Goal: Transaction & Acquisition: Book appointment/travel/reservation

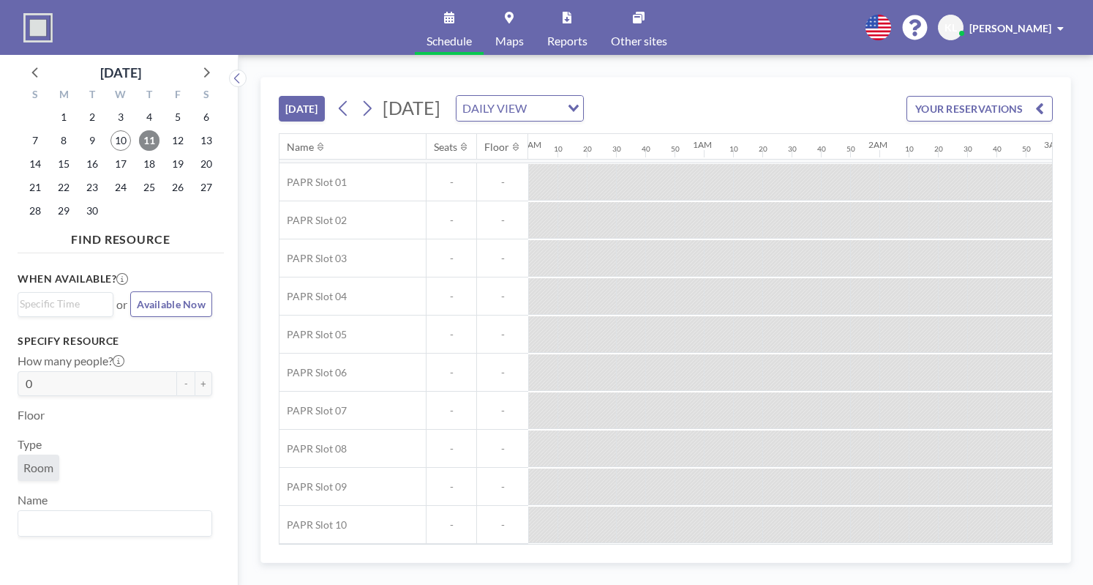
scroll to position [38, 0]
click at [156, 132] on span "11" at bounding box center [149, 140] width 20 height 20
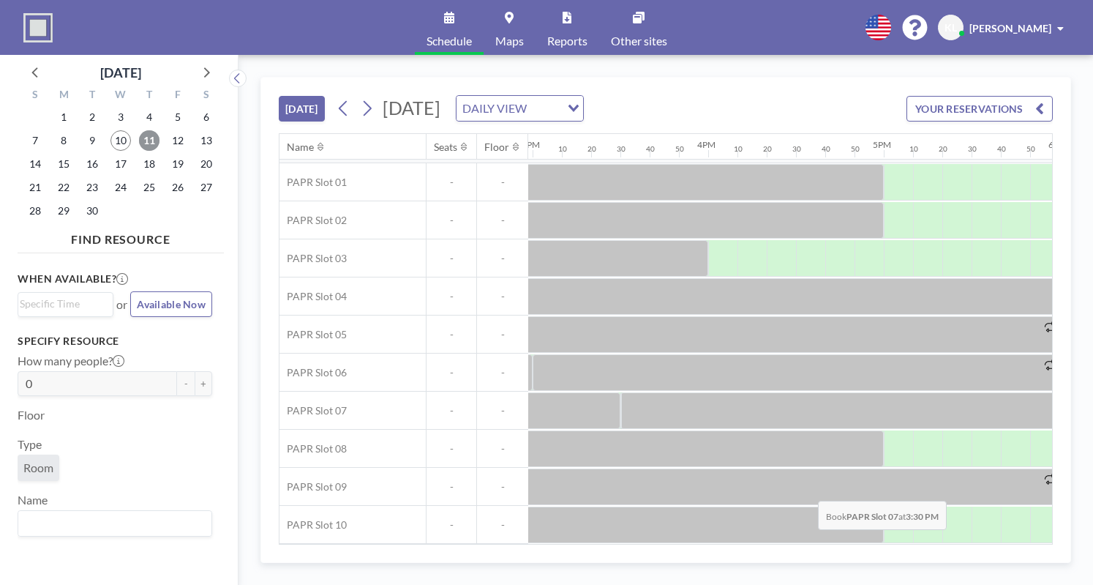
scroll to position [38, 2632]
click at [184, 140] on span "12" at bounding box center [178, 140] width 20 height 20
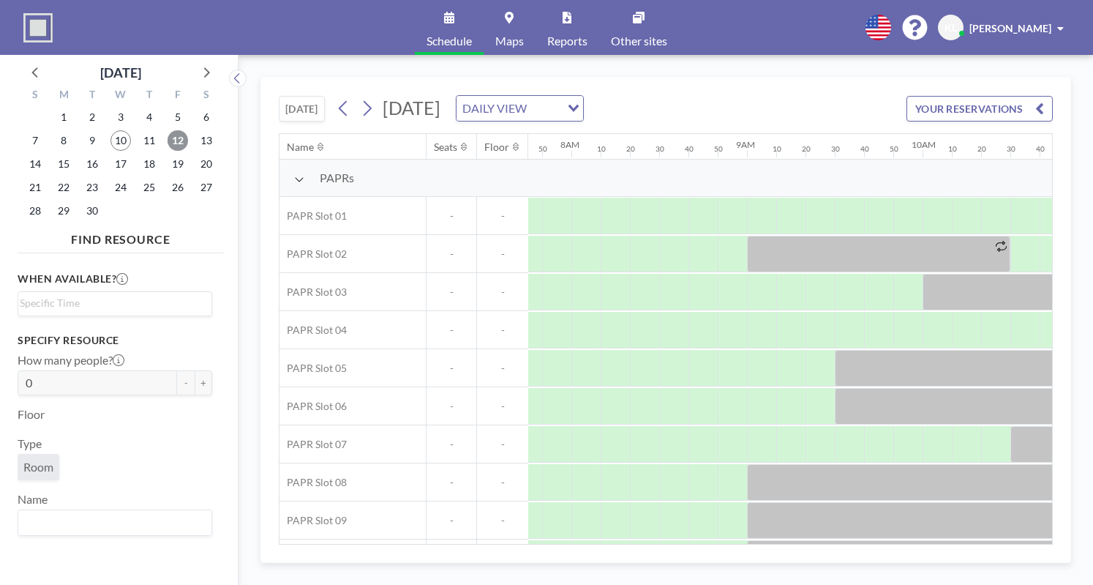
scroll to position [0, 1375]
drag, startPoint x: 623, startPoint y: 547, endPoint x: 630, endPoint y: 538, distance: 11.0
click at [679, 548] on div "[DATE] [DATE] DAILY VIEW Loading... YOUR RESERVATIONS Name Seats Floor 12AM 10 …" at bounding box center [665, 320] width 811 height 486
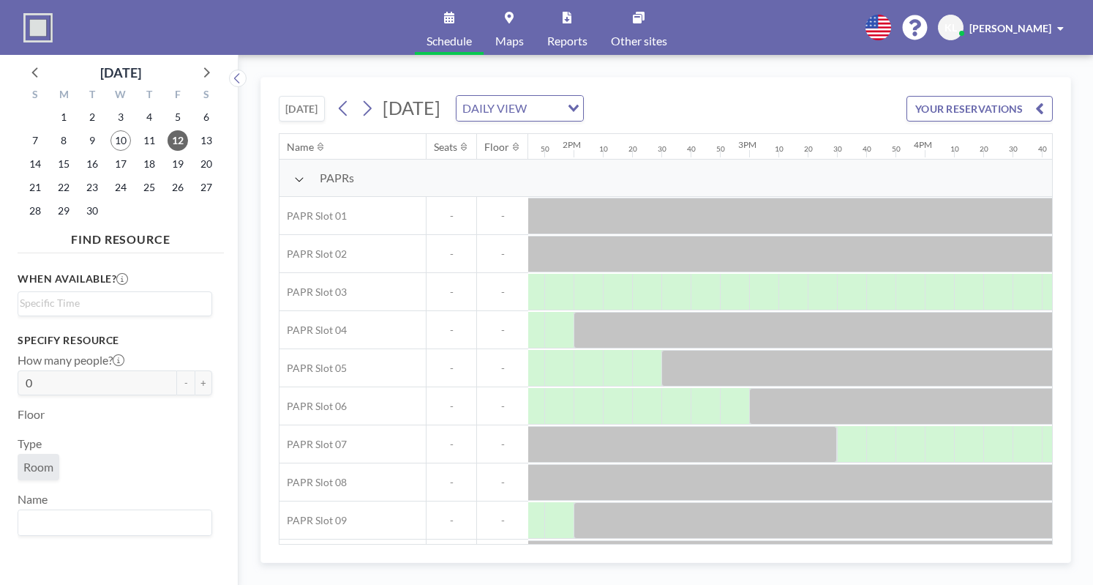
scroll to position [0, 2291]
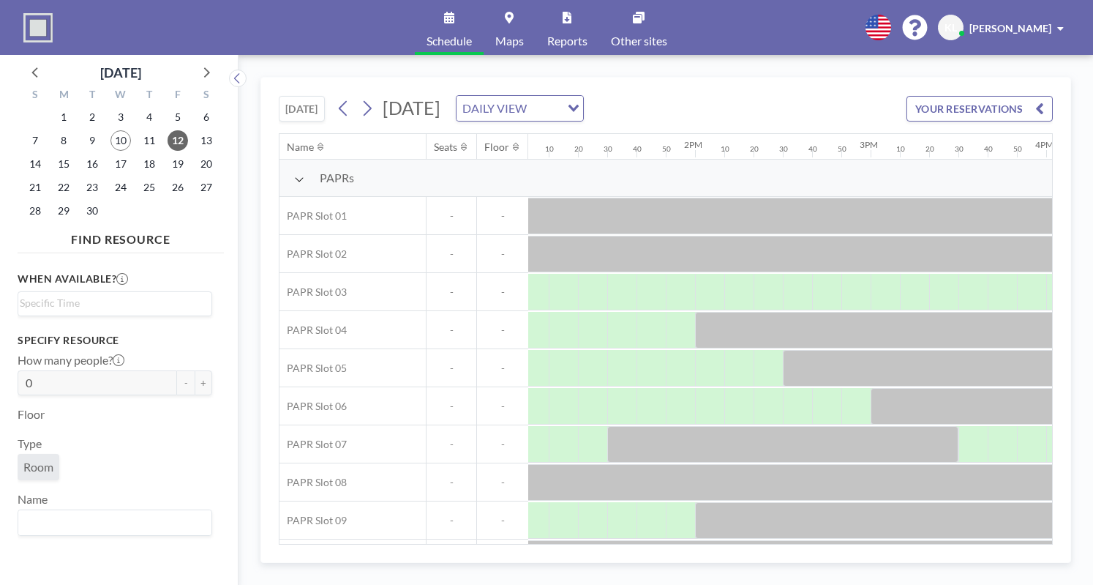
drag, startPoint x: 773, startPoint y: 544, endPoint x: 806, endPoint y: 544, distance: 32.9
click at [806, 544] on div "Name Seats Floor 12AM 10 20 30 40 50 1AM 10 20 30 40 50 2AM 10 20 30 40 50 3AM …" at bounding box center [666, 338] width 774 height 411
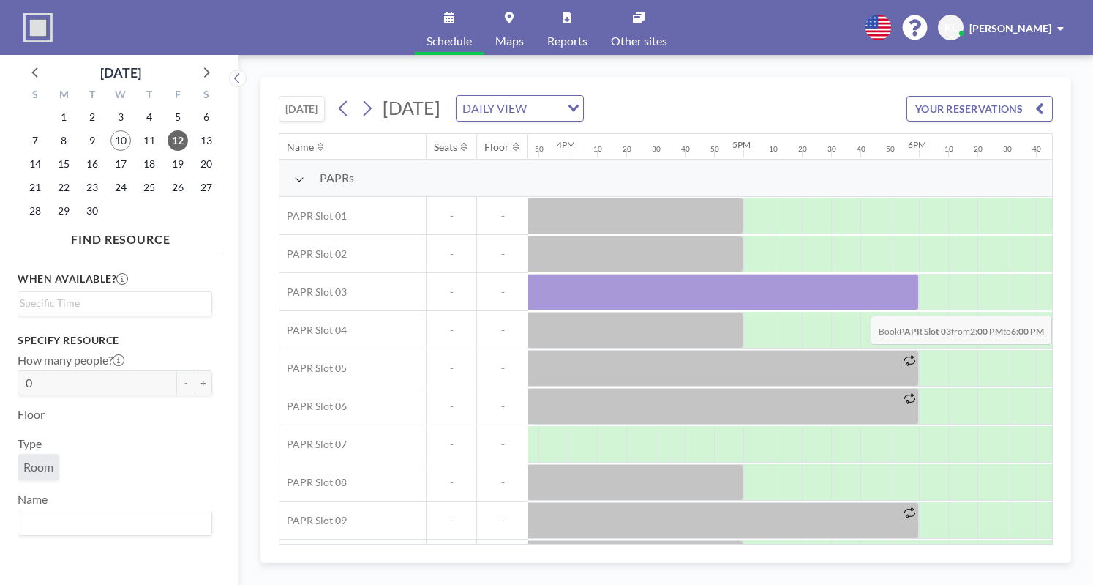
scroll to position [0, 2776]
drag, startPoint x: 621, startPoint y: 296, endPoint x: 907, endPoint y: 301, distance: 286.1
click at [907, 301] on div at bounding box center [561, 292] width 702 height 37
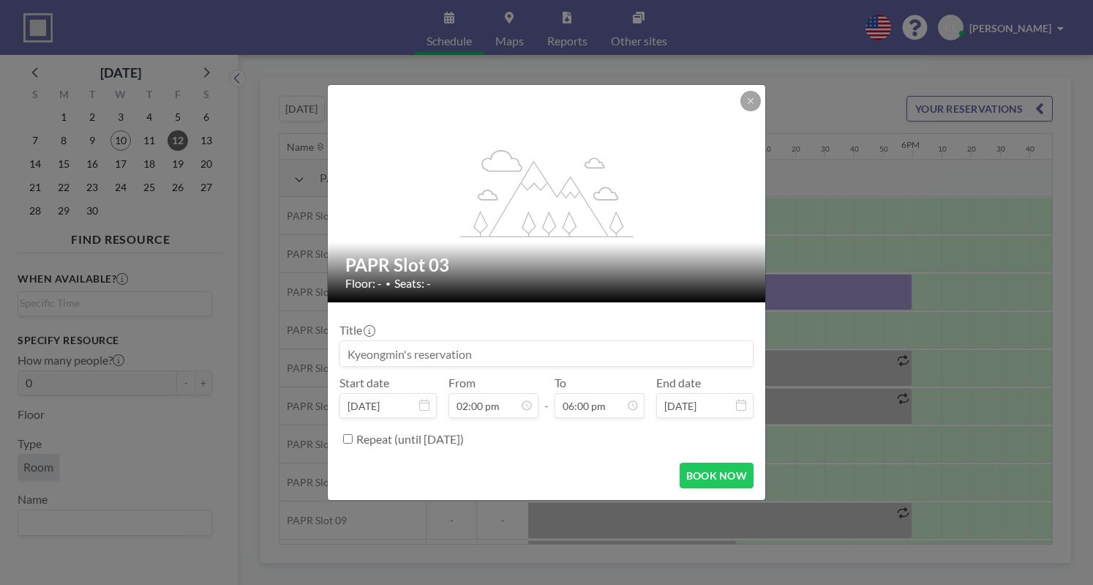
scroll to position [2188, 0]
click at [701, 479] on button "BOOK NOW" at bounding box center [717, 475] width 74 height 26
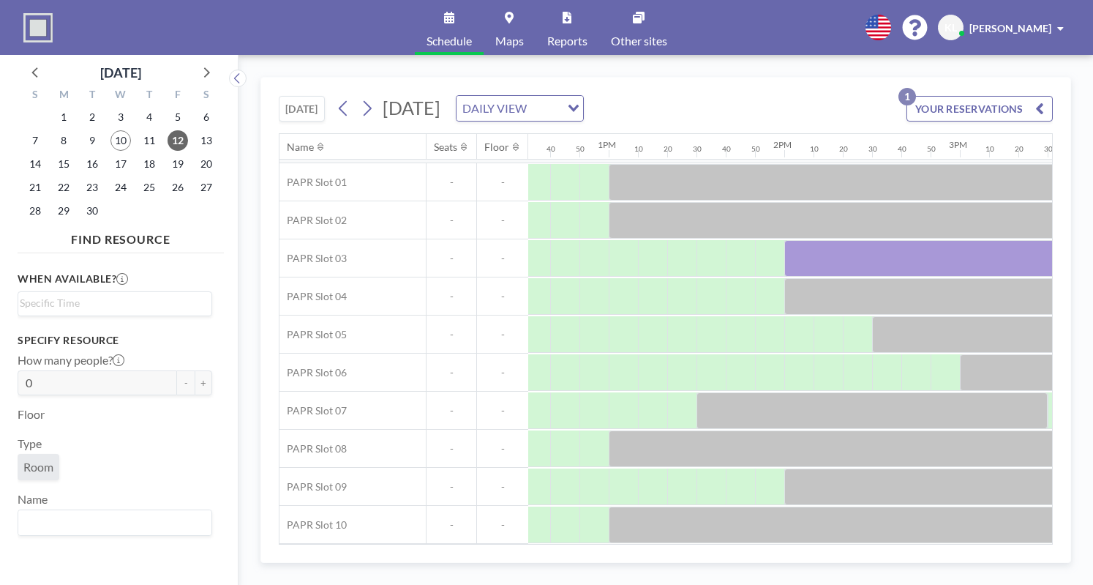
scroll to position [38, 2321]
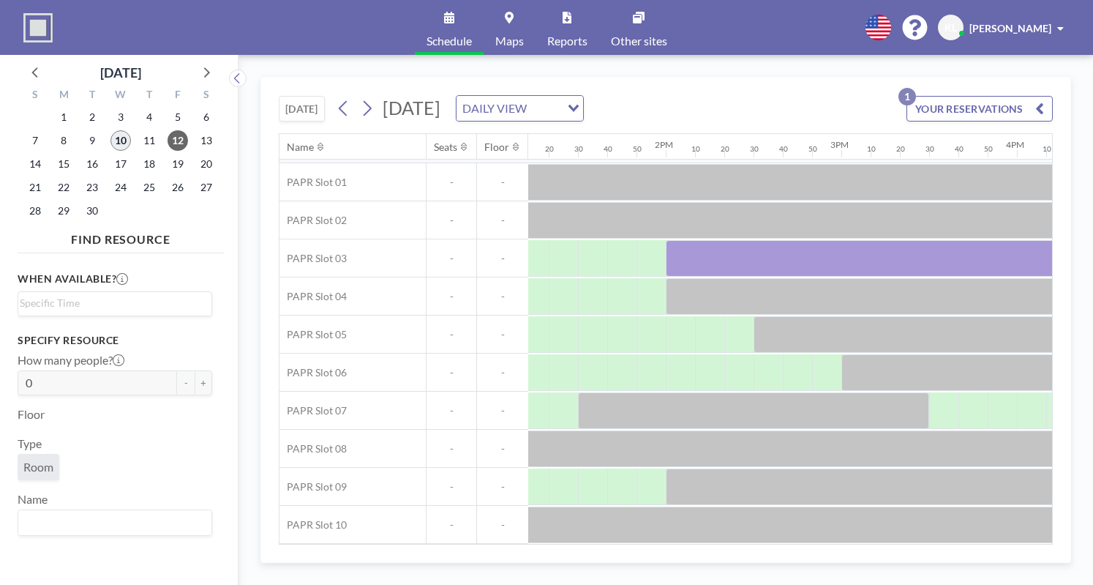
click at [127, 143] on span "10" at bounding box center [120, 140] width 20 height 20
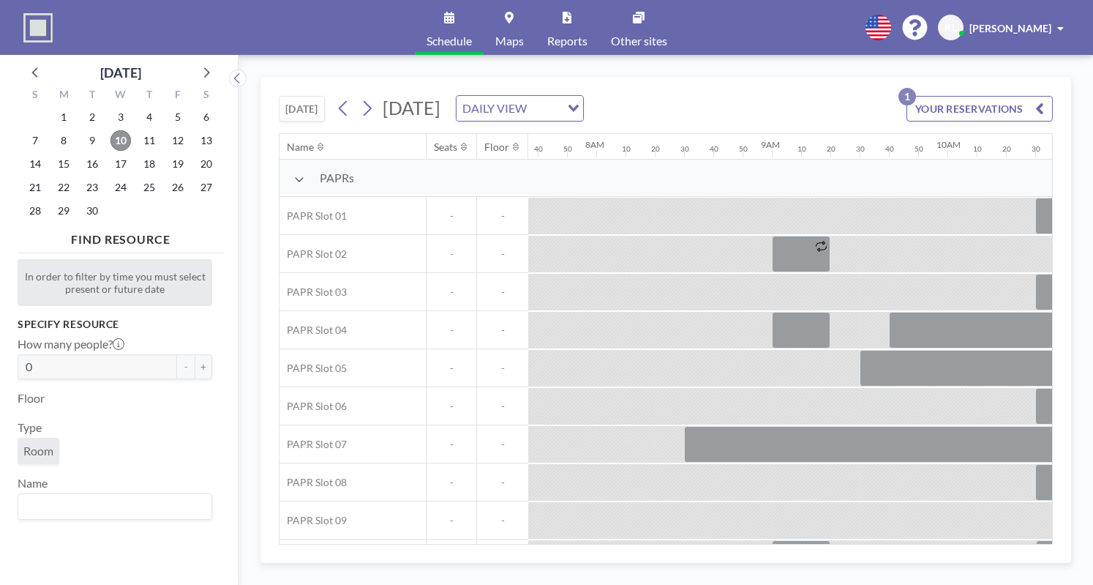
scroll to position [0, 1375]
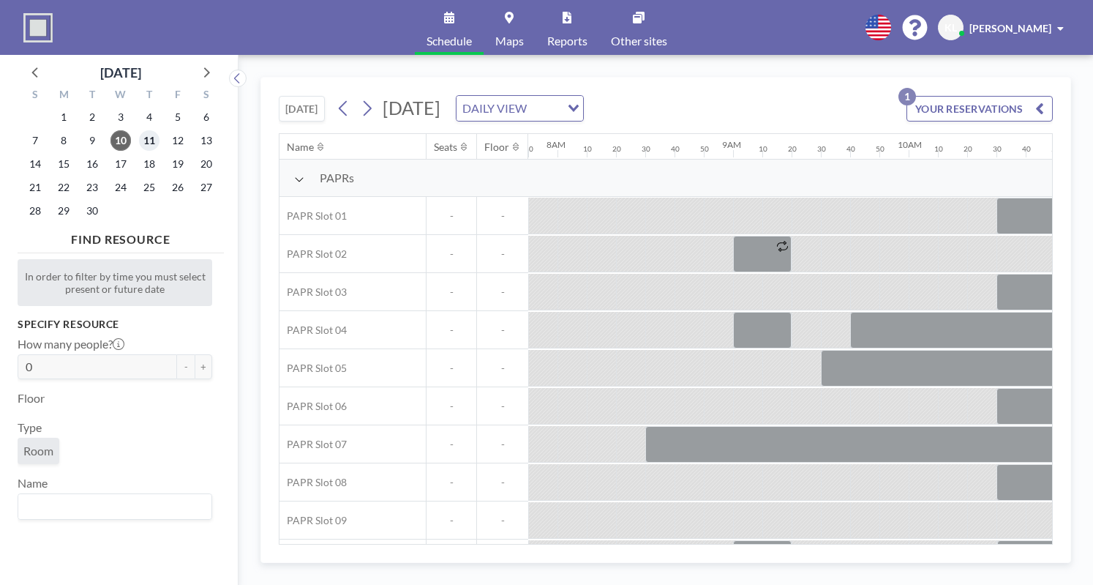
click at [145, 141] on span "11" at bounding box center [149, 140] width 20 height 20
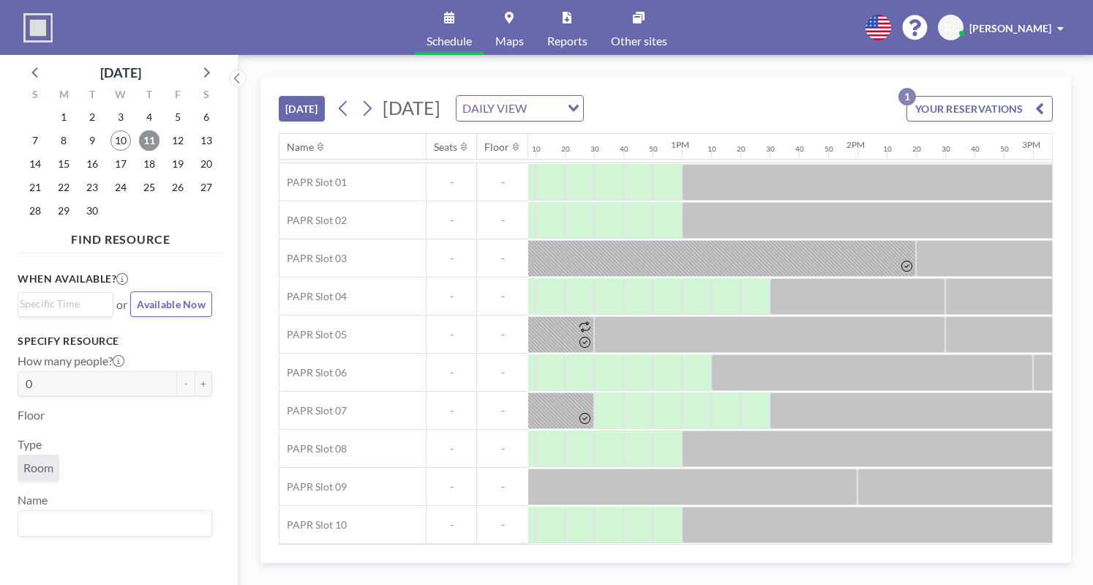
scroll to position [38, 2135]
click at [180, 146] on span "12" at bounding box center [178, 140] width 20 height 20
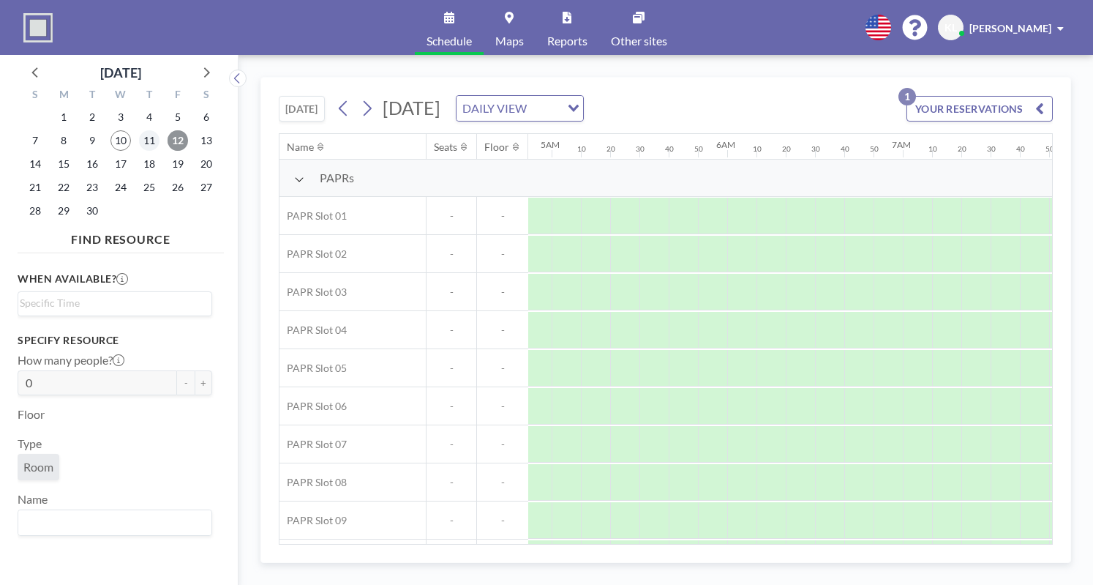
scroll to position [0, 1179]
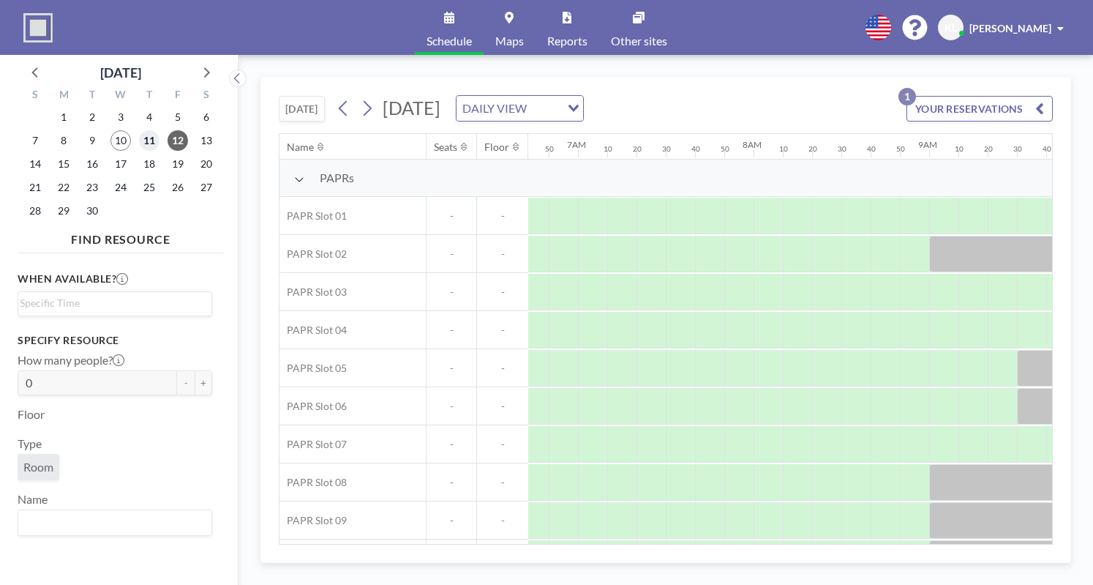
click at [154, 144] on span "11" at bounding box center [149, 140] width 20 height 20
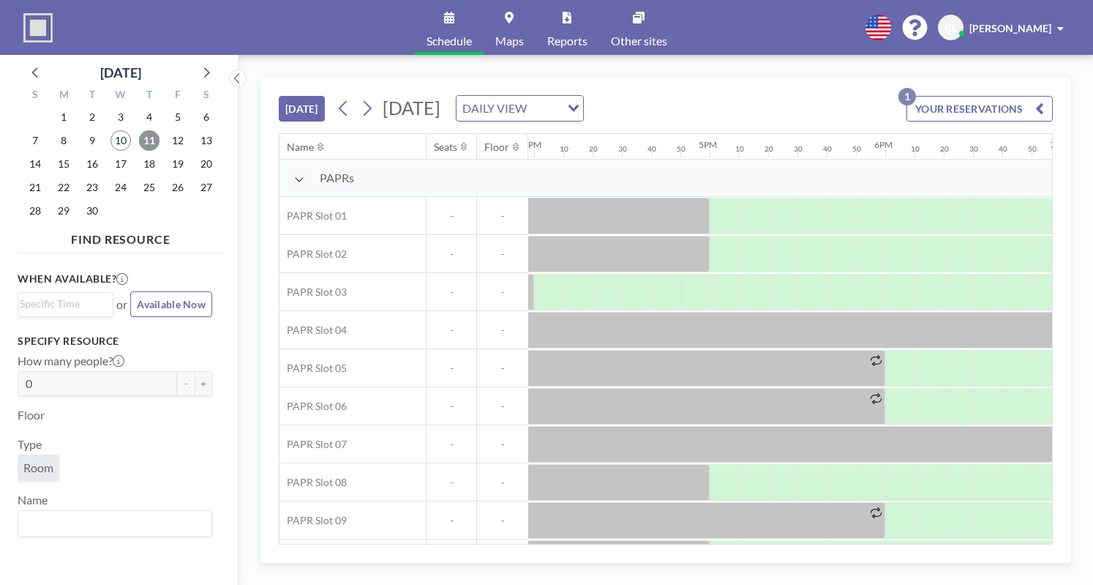
scroll to position [0, 2688]
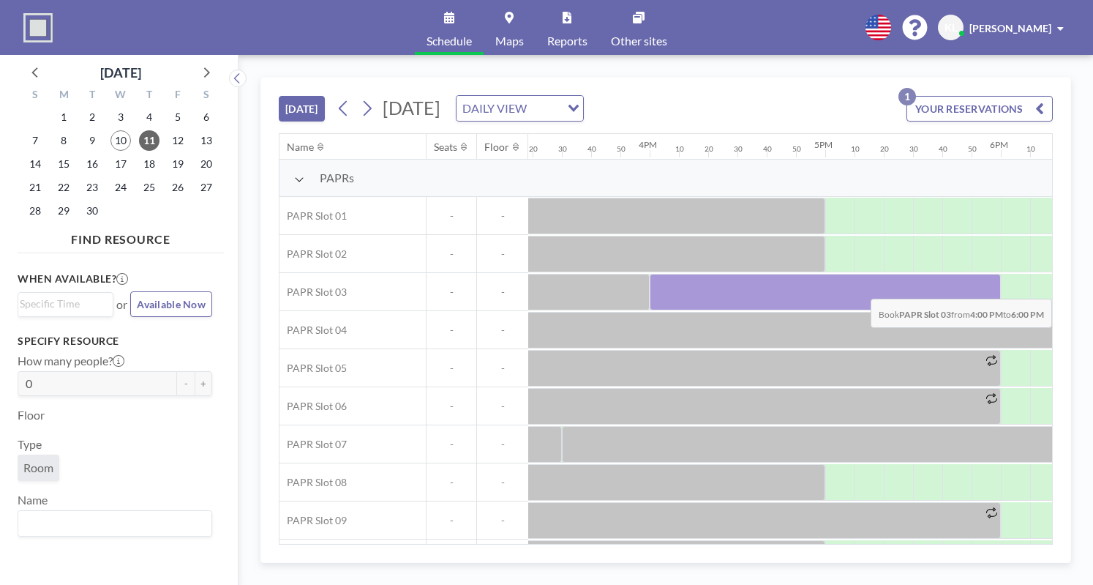
drag, startPoint x: 666, startPoint y: 282, endPoint x: 996, endPoint y: 286, distance: 330.7
click at [996, 286] on div at bounding box center [825, 292] width 351 height 37
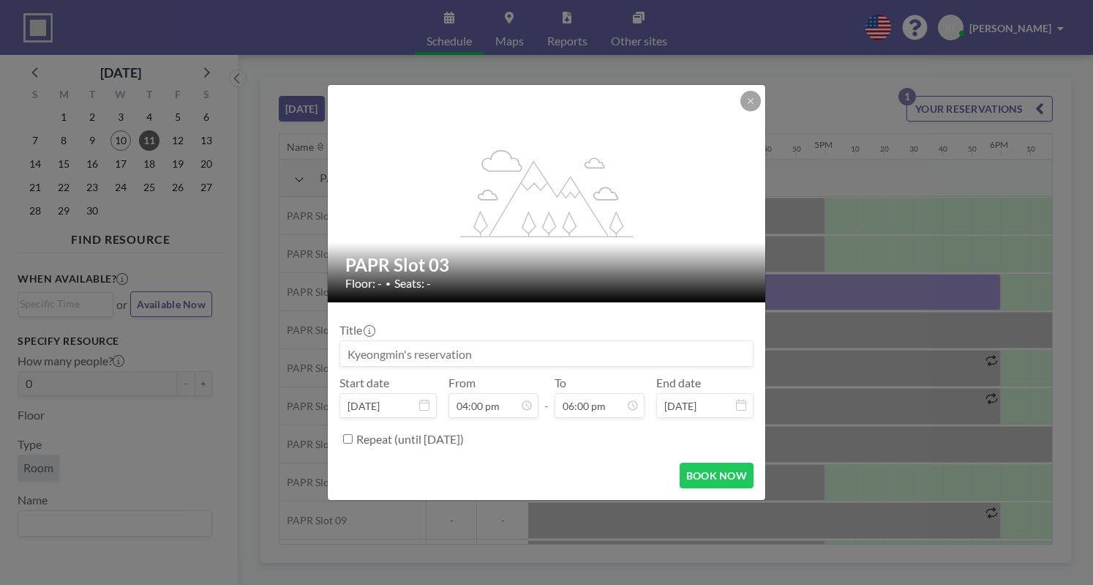
scroll to position [677, 0]
click at [723, 471] on button "BOOK NOW" at bounding box center [717, 475] width 74 height 26
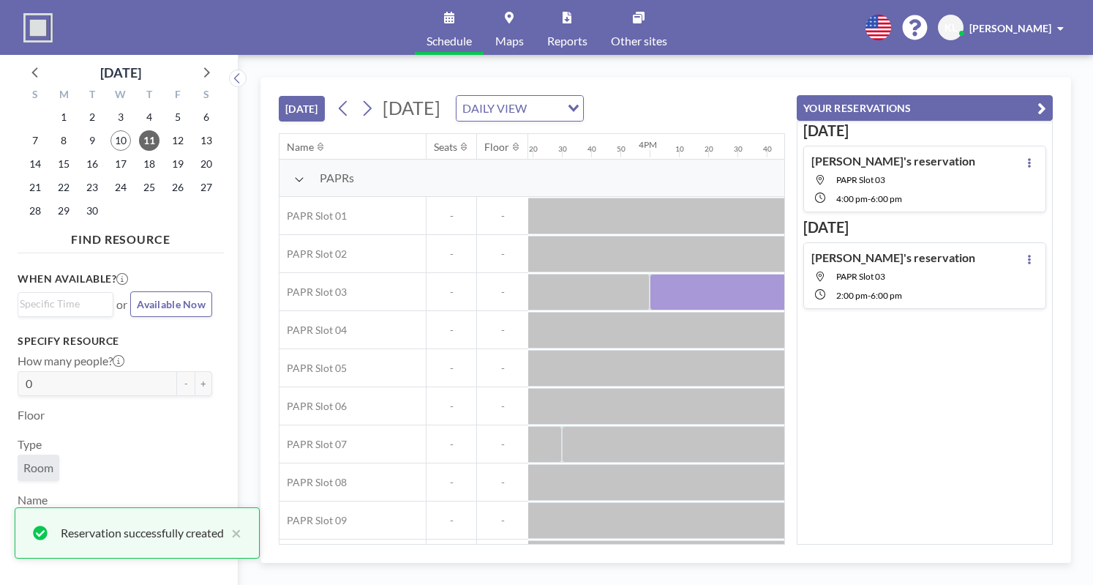
click at [765, 80] on div "[DATE] [DATE] DAILY VIEW Loading..." at bounding box center [532, 106] width 506 height 56
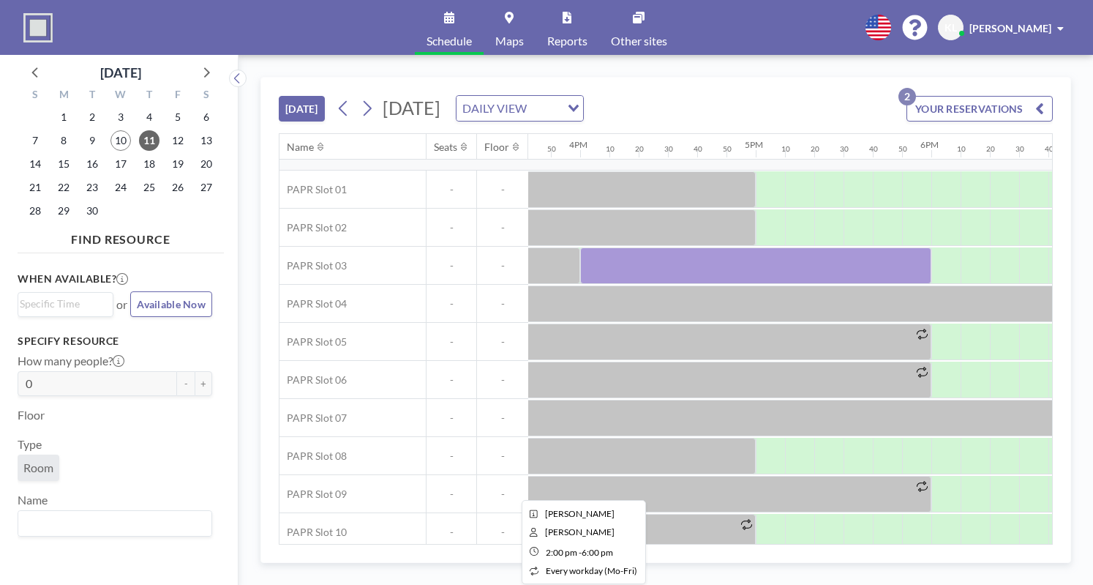
scroll to position [38, 2757]
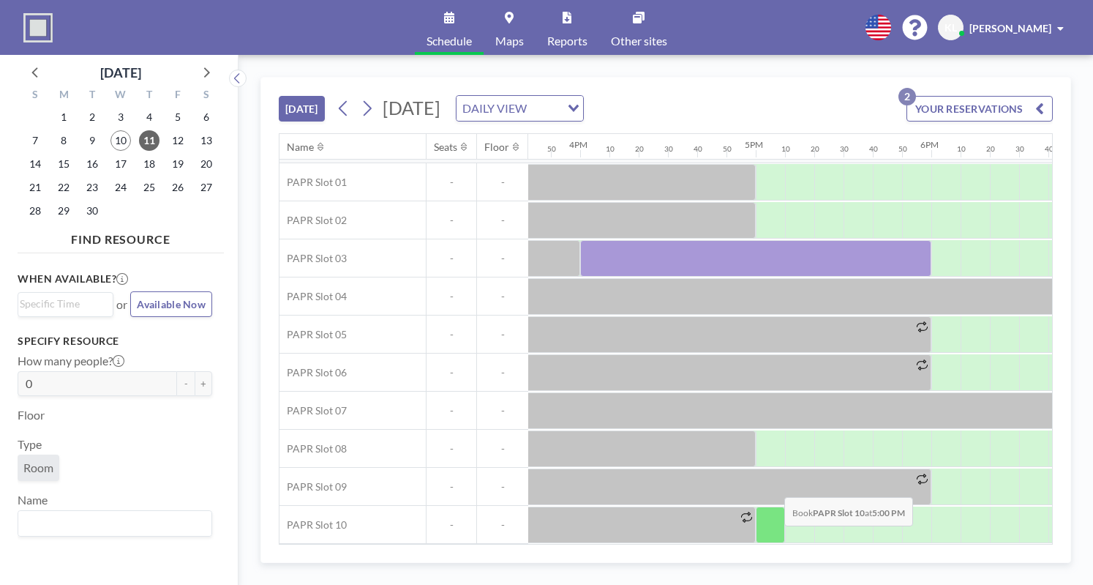
drag, startPoint x: 802, startPoint y: 545, endPoint x: 756, endPoint y: 530, distance: 47.7
click at [756, 530] on div "[DATE] [DATE] DAILY VIEW Loading... YOUR RESERVATIONS 2 Name Seats Floor 12AM 1…" at bounding box center [665, 320] width 811 height 486
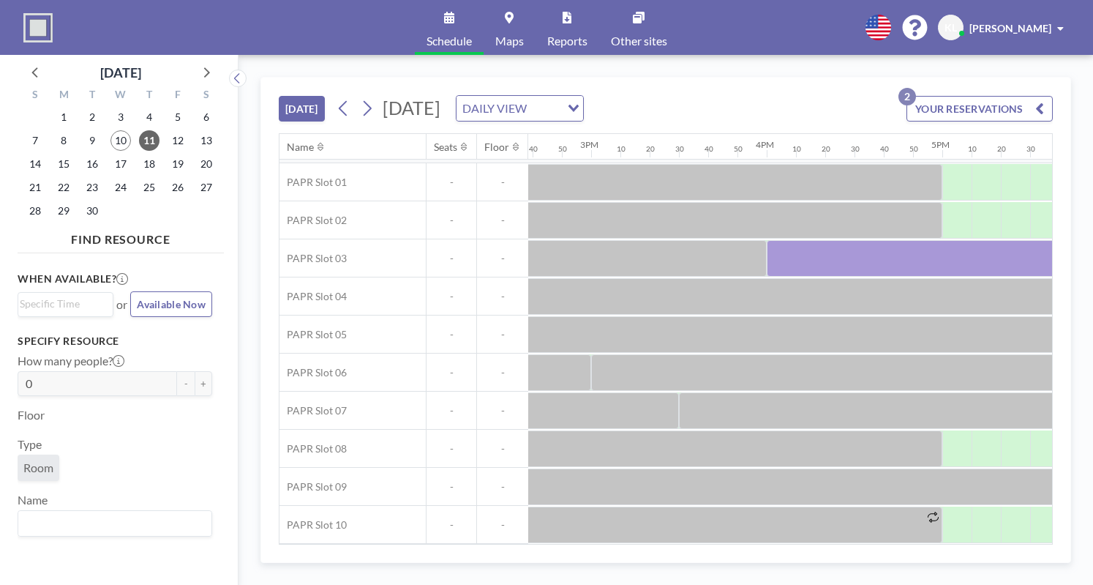
scroll to position [38, 2597]
